Goal: Information Seeking & Learning: Learn about a topic

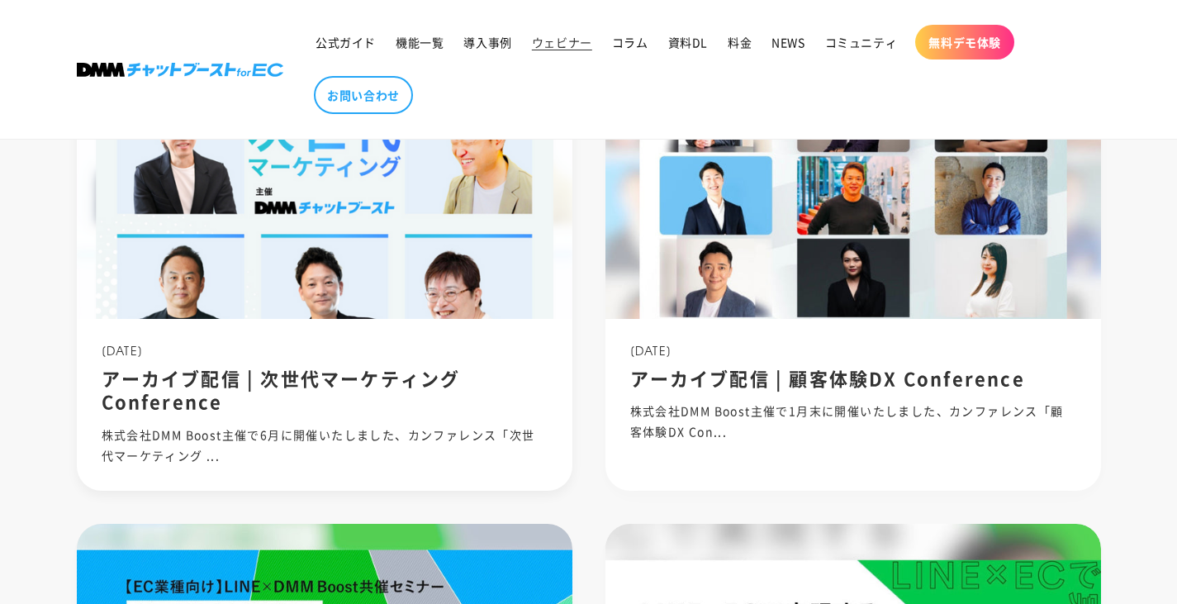
scroll to position [909, 0]
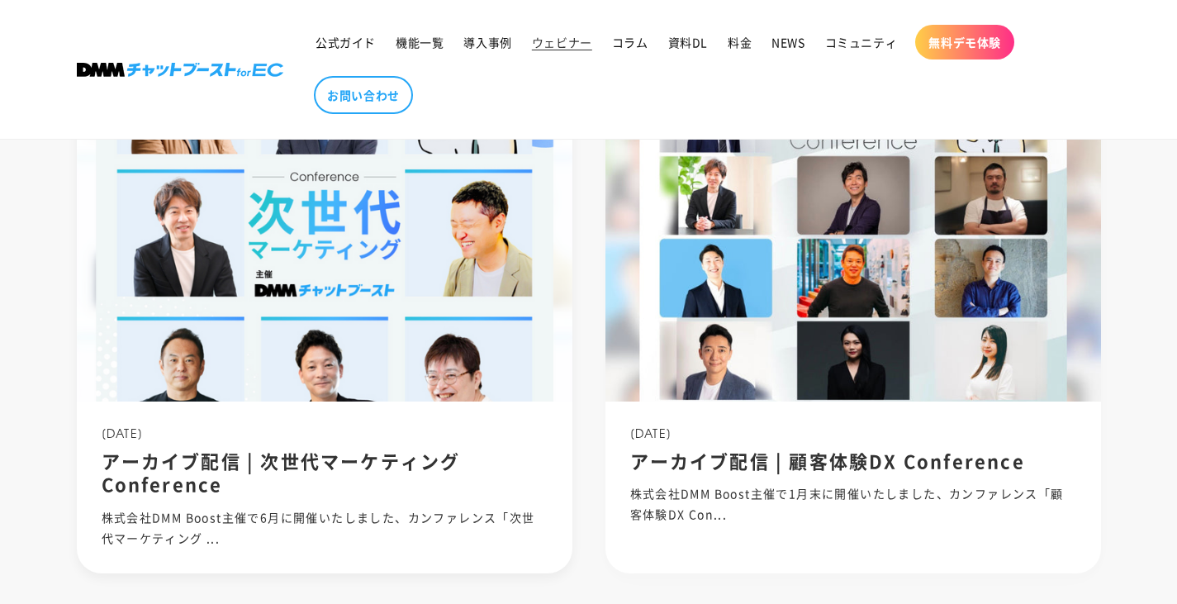
click at [416, 345] on img at bounding box center [324, 236] width 530 height 354
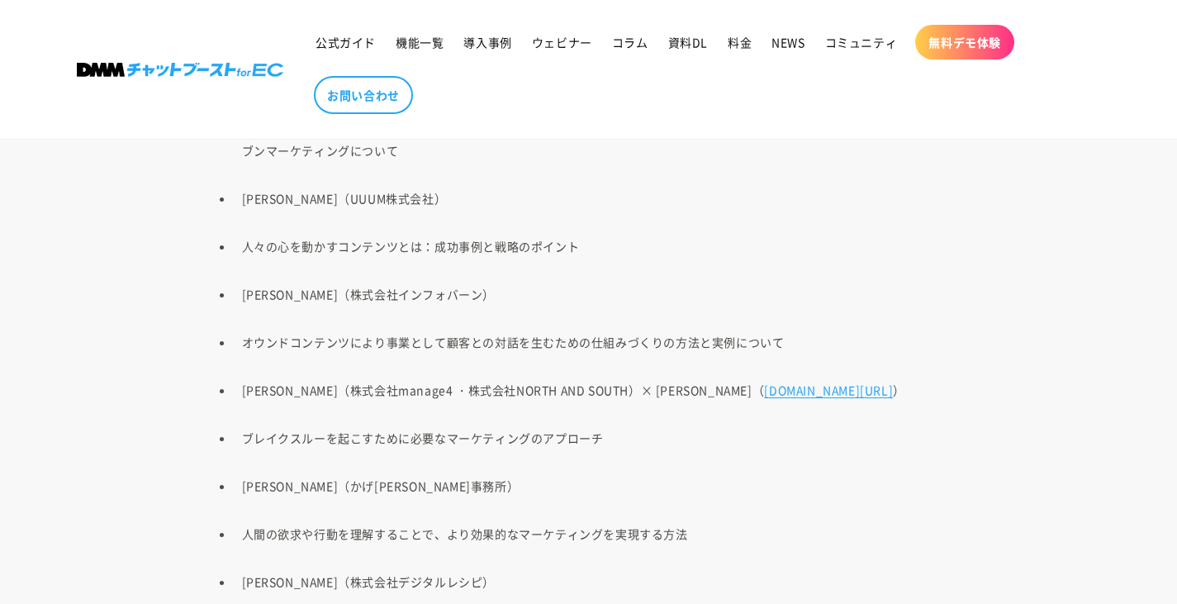
scroll to position [1735, 0]
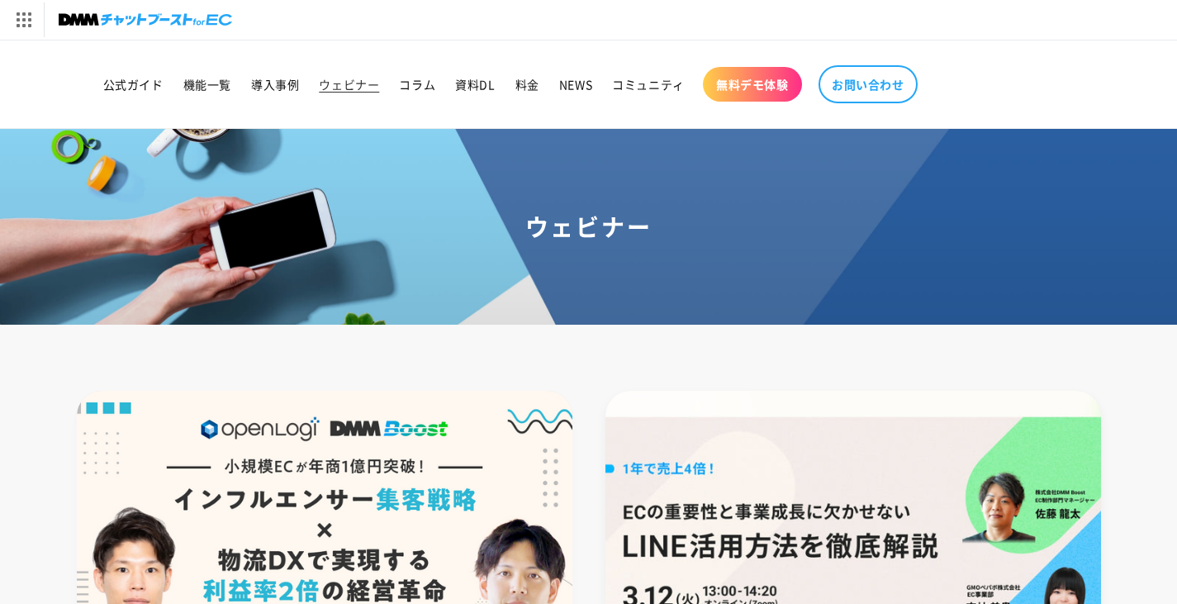
scroll to position [83, 0]
